Goal: Task Accomplishment & Management: Manage account settings

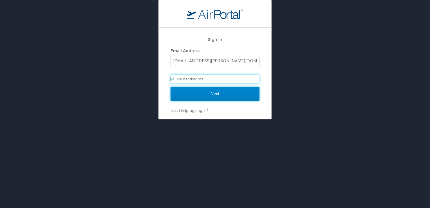
click at [217, 94] on input "Next" at bounding box center [214, 94] width 89 height 14
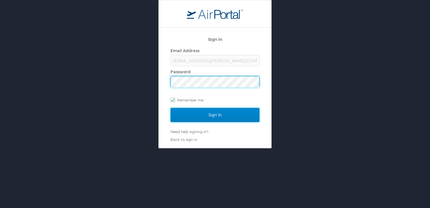
click at [221, 116] on input "Sign In" at bounding box center [214, 115] width 89 height 14
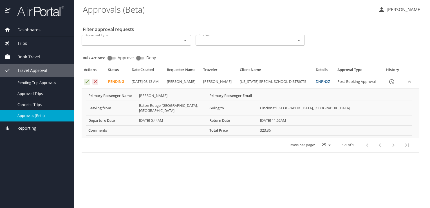
click at [329, 140] on select "25 50 100" at bounding box center [325, 144] width 16 height 8
click at [384, 178] on main "Approvals (Beta) Rose Rogers-Gant Filter approval requests Approval Type Approv…" at bounding box center [252, 104] width 356 height 208
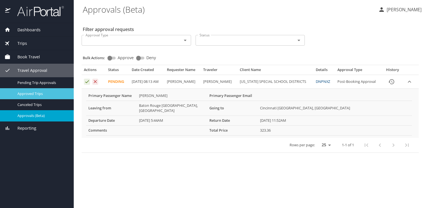
click at [26, 93] on span "Approved Trips" at bounding box center [42, 93] width 50 height 5
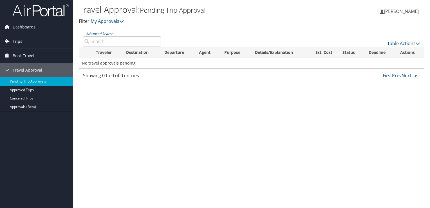
click at [17, 41] on span "Trips" at bounding box center [18, 41] width 10 height 14
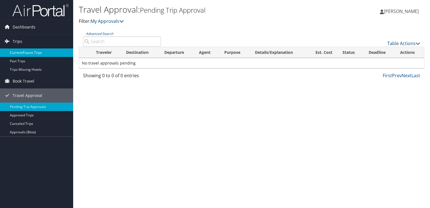
click at [22, 52] on link "Current/Future Trips" at bounding box center [36, 52] width 73 height 8
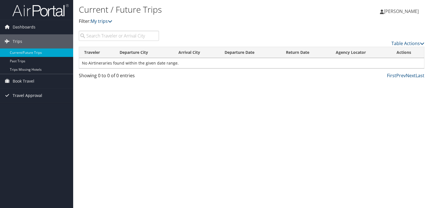
click at [20, 95] on span "Travel Approval" at bounding box center [28, 95] width 30 height 14
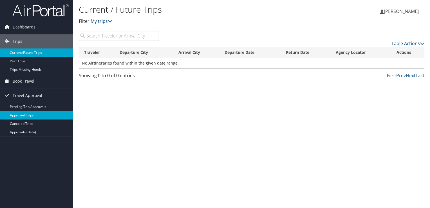
click at [20, 116] on link "Approved Trips" at bounding box center [36, 115] width 73 height 8
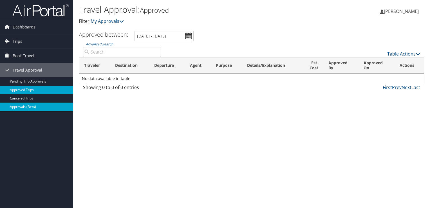
click at [26, 105] on link "Approvals (Beta)" at bounding box center [36, 106] width 73 height 8
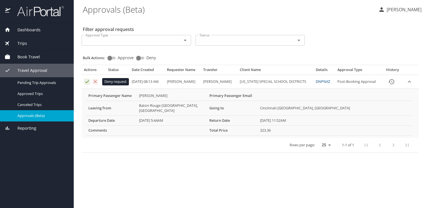
click at [95, 82] on icon "Approval table" at bounding box center [95, 81] width 5 height 5
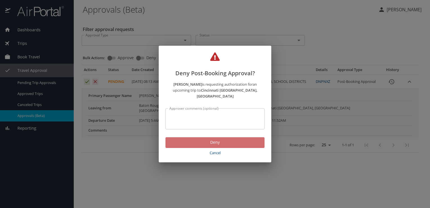
click at [217, 140] on span "Deny" at bounding box center [215, 142] width 90 height 7
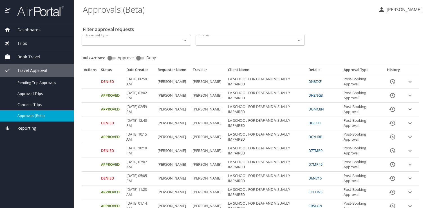
click at [124, 57] on span "Approve" at bounding box center [126, 58] width 16 height 4
click at [120, 57] on input "Approve" at bounding box center [110, 58] width 20 height 7
checkbox input "true"
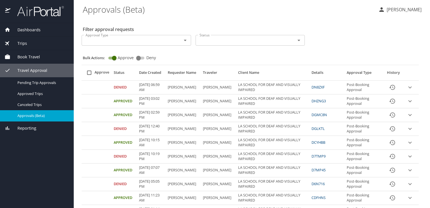
scroll to position [270, 0]
